Goal: Information Seeking & Learning: Learn about a topic

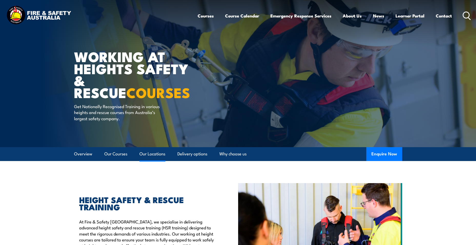
click at [152, 154] on link "Our Locations" at bounding box center [152, 154] width 26 height 14
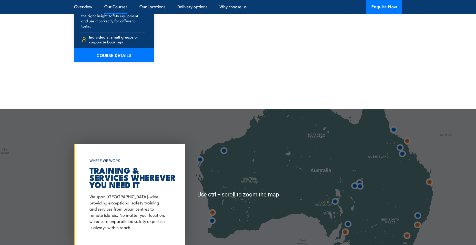
scroll to position [828, 0]
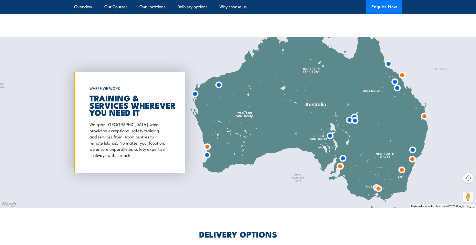
drag, startPoint x: 371, startPoint y: 160, endPoint x: 366, endPoint y: 167, distance: 8.9
click at [366, 167] on div at bounding box center [238, 122] width 476 height 171
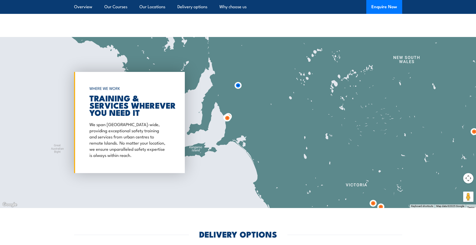
drag, startPoint x: 396, startPoint y: 141, endPoint x: 356, endPoint y: 99, distance: 57.6
click at [356, 99] on div at bounding box center [238, 122] width 476 height 171
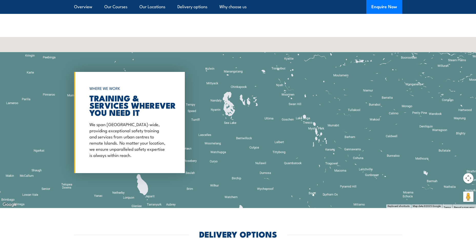
drag, startPoint x: 325, startPoint y: 122, endPoint x: 391, endPoint y: 173, distance: 84.1
click at [391, 180] on div at bounding box center [238, 122] width 476 height 171
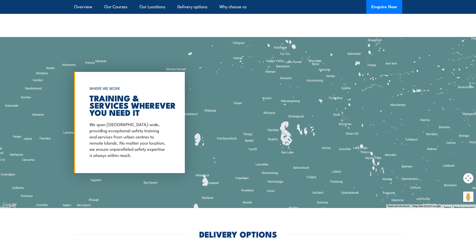
drag, startPoint x: 335, startPoint y: 98, endPoint x: 333, endPoint y: 137, distance: 39.0
click at [333, 137] on div at bounding box center [238, 122] width 476 height 171
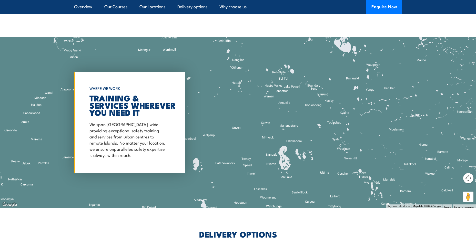
click at [335, 116] on div at bounding box center [238, 122] width 476 height 171
click at [335, 118] on div at bounding box center [238, 122] width 476 height 171
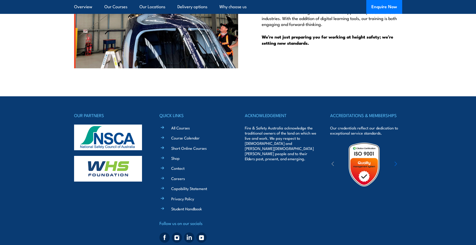
scroll to position [1417, 0]
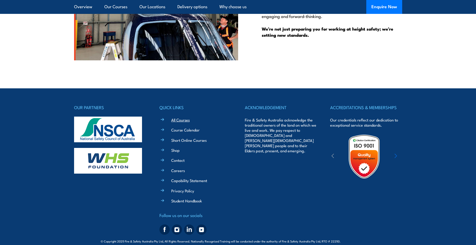
click at [179, 117] on link "All Courses" at bounding box center [180, 119] width 18 height 5
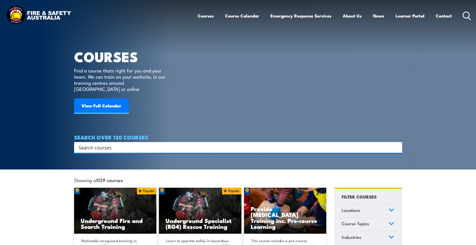
click at [127, 143] on input "Search input" at bounding box center [235, 147] width 312 height 8
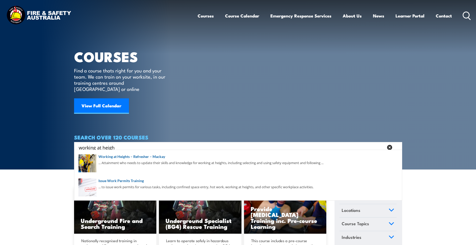
type input "working at height"
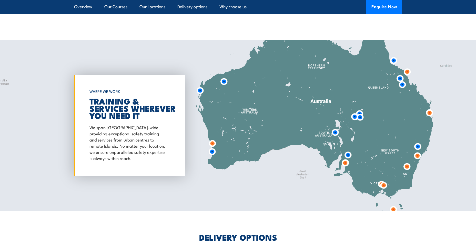
scroll to position [623, 0]
